Goal: Task Accomplishment & Management: Use online tool/utility

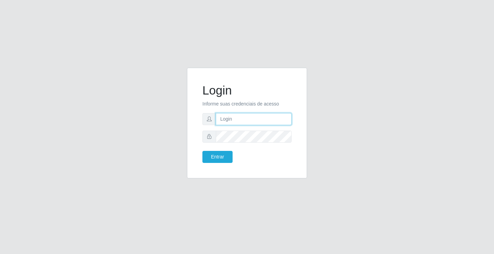
click at [240, 116] on input "text" at bounding box center [254, 119] width 76 height 12
type input "ediane@ideal"
click at [202, 151] on button "Entrar" at bounding box center [217, 157] width 30 height 12
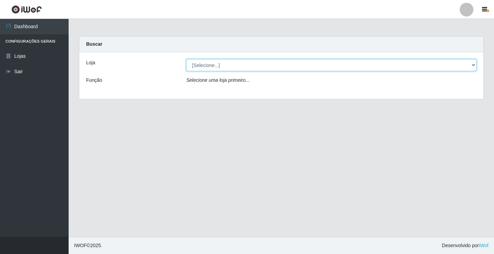
click at [199, 66] on select "[Selecione...] Ideal - Conceição" at bounding box center [331, 65] width 290 height 12
select select "231"
click at [186, 59] on select "[Selecione...] Ideal - Conceição" at bounding box center [331, 65] width 290 height 12
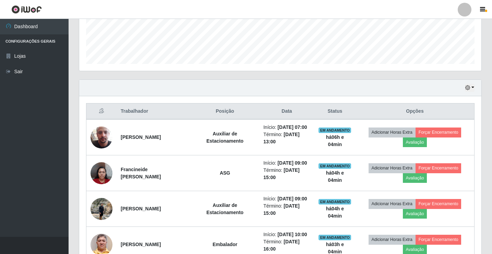
scroll to position [206, 0]
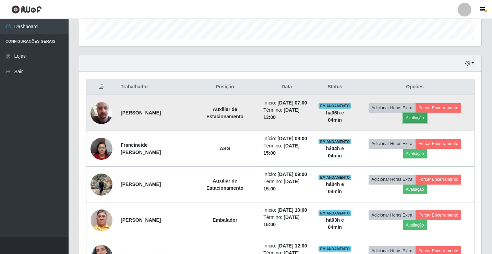
click at [413, 118] on button "Avaliação" at bounding box center [415, 118] width 24 height 10
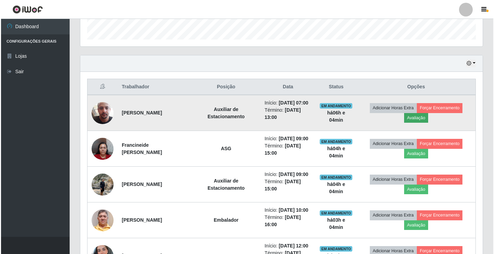
scroll to position [142, 399]
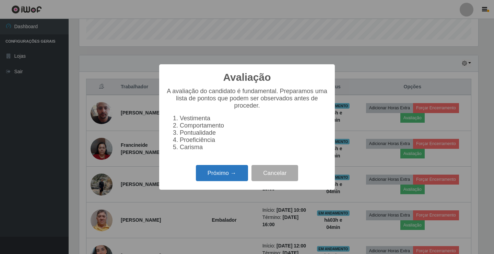
click at [220, 181] on button "Próximo →" at bounding box center [222, 173] width 52 height 16
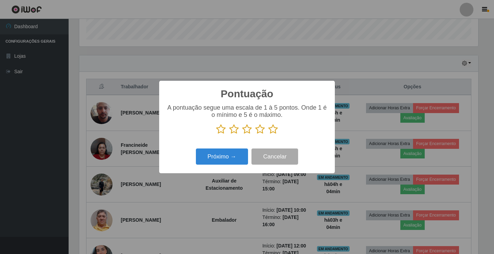
scroll to position [342898, 342641]
click at [271, 129] on icon at bounding box center [273, 129] width 10 height 10
click at [268, 134] on input "radio" at bounding box center [268, 134] width 0 height 0
click at [228, 160] on button "Próximo →" at bounding box center [222, 156] width 52 height 16
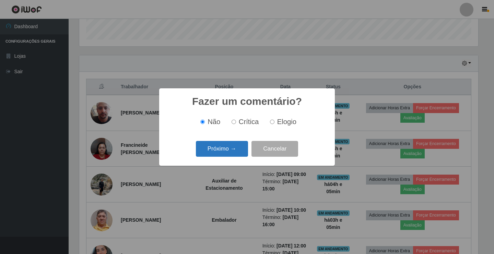
click at [225, 150] on button "Próximo →" at bounding box center [222, 149] width 52 height 16
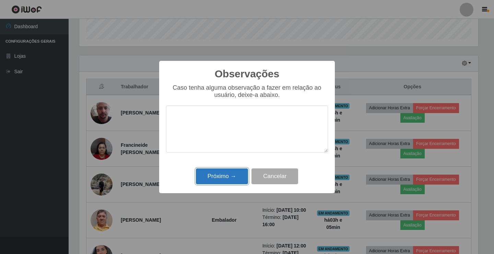
click at [225, 173] on button "Próximo →" at bounding box center [222, 176] width 52 height 16
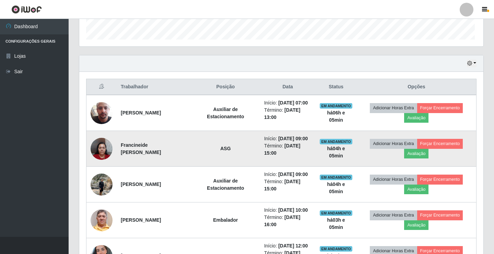
scroll to position [142, 402]
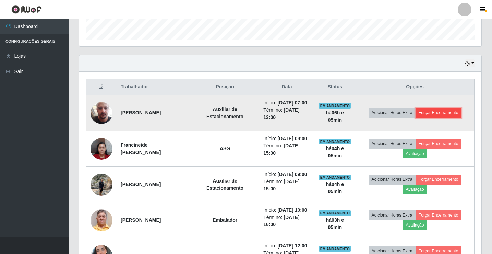
click at [433, 117] on button "Forçar Encerramento" at bounding box center [439, 113] width 46 height 10
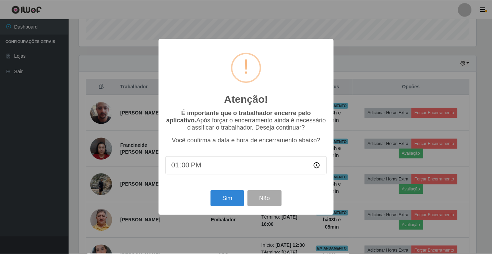
scroll to position [142, 399]
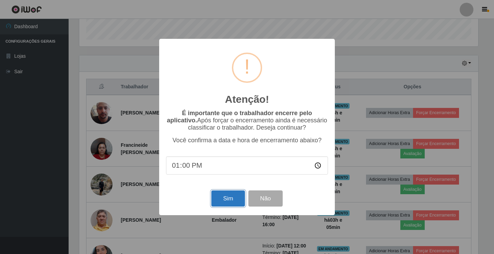
click at [229, 197] on button "Sim" at bounding box center [227, 198] width 33 height 16
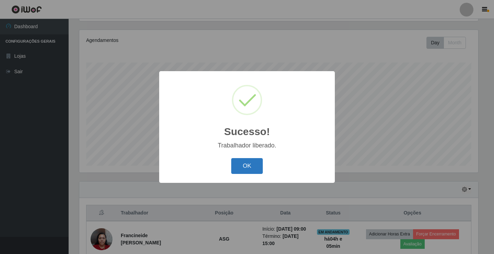
click at [248, 166] on button "OK" at bounding box center [247, 166] width 32 height 16
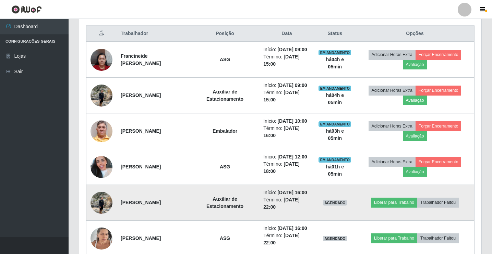
scroll to position [320, 0]
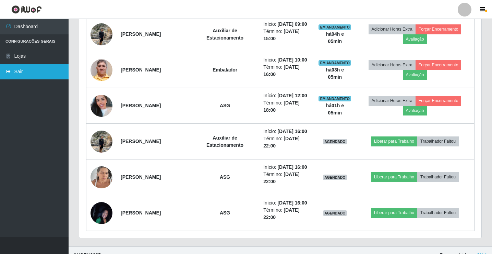
click at [38, 78] on link "Sair" at bounding box center [34, 71] width 69 height 15
